Goal: Information Seeking & Learning: Check status

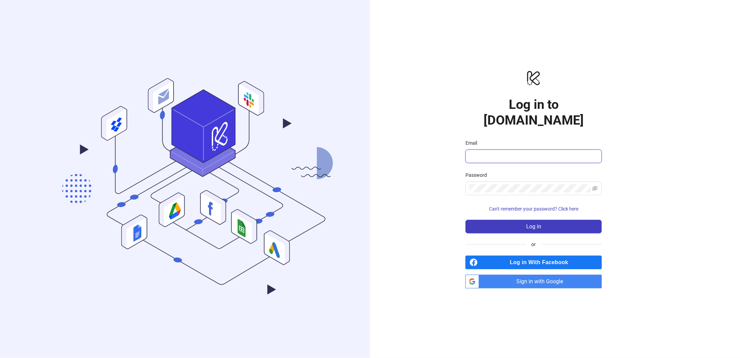
type input "**********"
click at [529, 223] on span "Log in" at bounding box center [533, 226] width 15 height 6
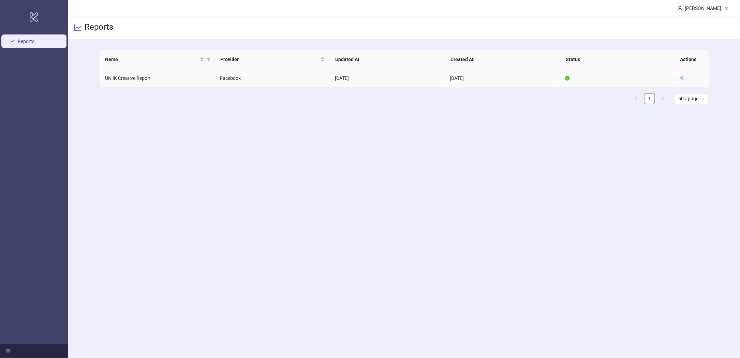
click at [682, 76] on icon "eye" at bounding box center [682, 77] width 5 height 3
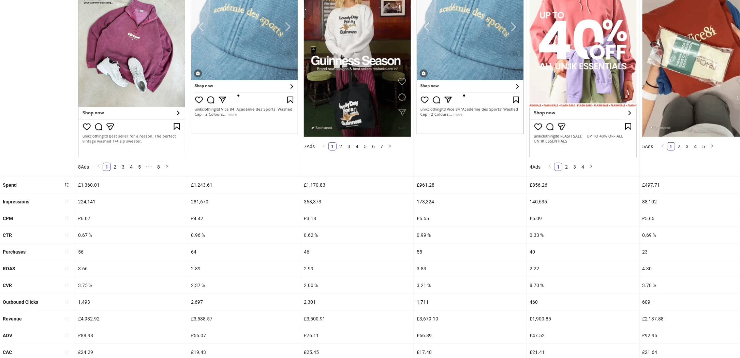
scroll to position [145, 0]
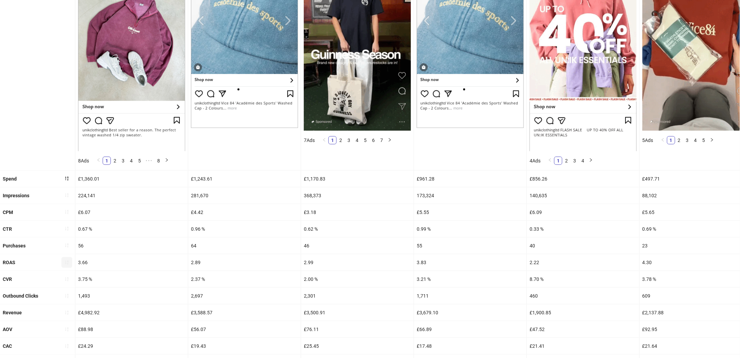
click at [67, 265] on icon "sort-ascending" at bounding box center [66, 262] width 5 height 5
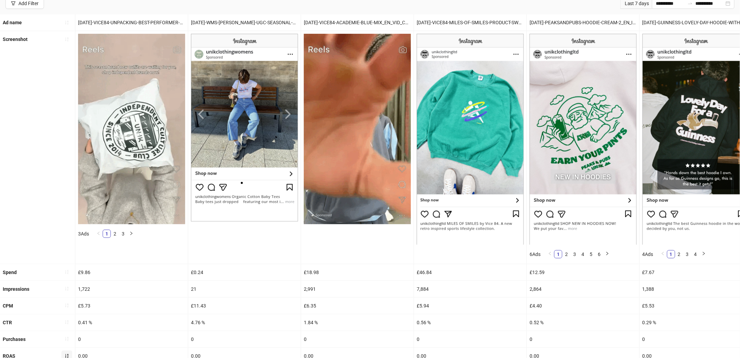
scroll to position [125, 0]
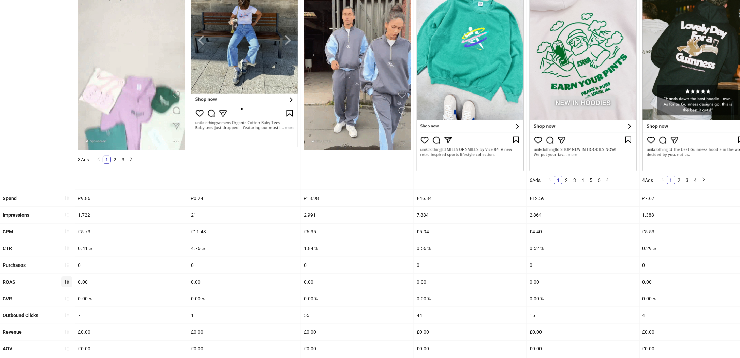
click at [64, 284] on icon "sort-ascending" at bounding box center [66, 281] width 5 height 5
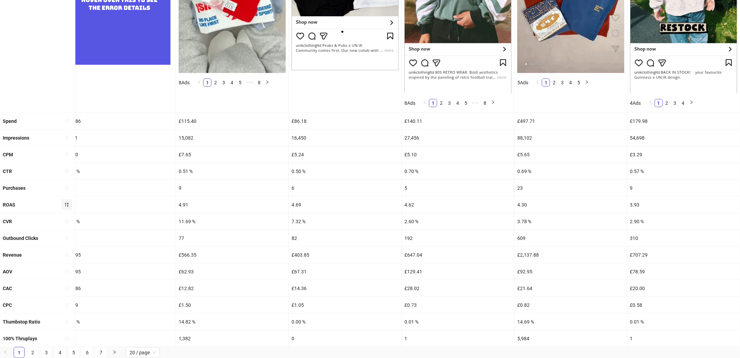
scroll to position [209, 0]
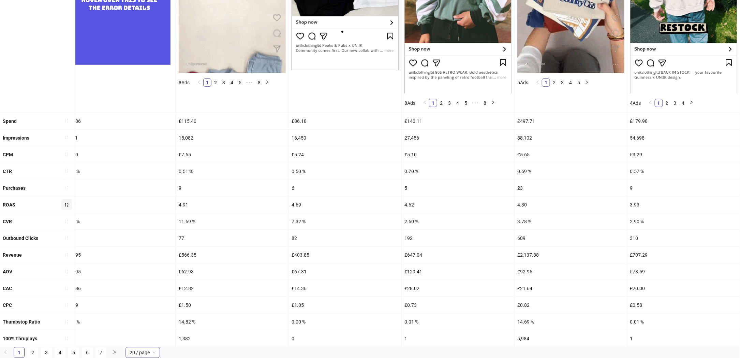
click at [143, 353] on span "20 / page" at bounding box center [143, 352] width 26 height 10
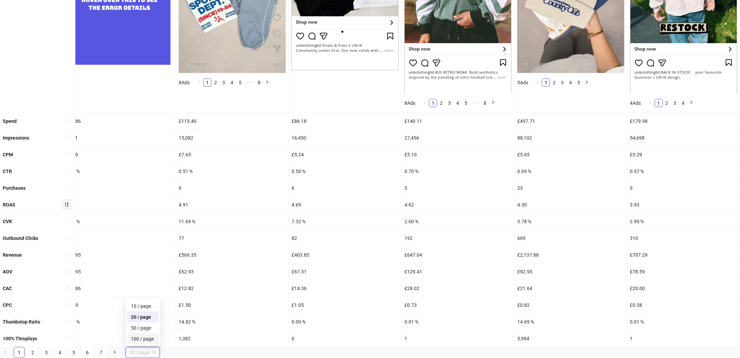
click at [146, 337] on div "100 / page" at bounding box center [143, 339] width 24 height 8
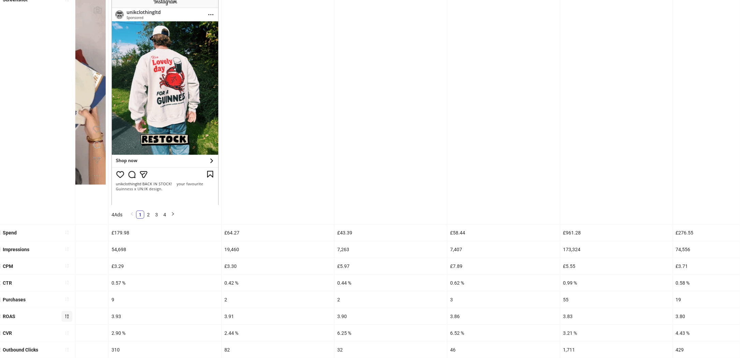
scroll to position [0, 2253]
